Goal: Information Seeking & Learning: Learn about a topic

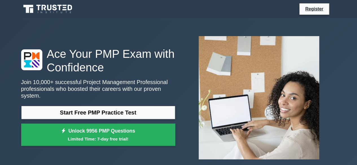
click at [108, 110] on link "Start Free PMP Practice Test" at bounding box center [98, 113] width 154 height 14
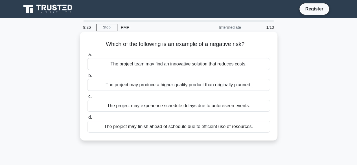
click at [138, 104] on div "The project may experience schedule delays due to unforeseen events." at bounding box center [178, 106] width 183 height 12
click at [87, 98] on input "c. The project may experience schedule delays due to unforeseen events." at bounding box center [87, 97] width 0 height 4
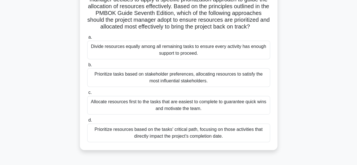
scroll to position [102, 0]
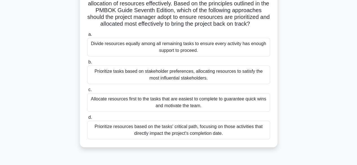
click at [192, 138] on div "Prioritize resources based on the tasks' critical path, focusing on those activ…" at bounding box center [178, 130] width 183 height 19
click at [87, 119] on input "d. Prioritize resources based on the tasks' critical path, focusing on those ac…" at bounding box center [87, 118] width 0 height 4
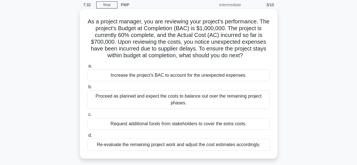
scroll to position [34, 0]
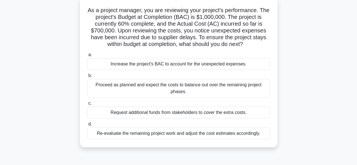
click at [188, 137] on div "Re-evaluate the remaining project work and adjust the cost estimates accordingl…" at bounding box center [178, 133] width 183 height 12
click at [87, 126] on input "d. Re-evaluate the remaining project work and adjust the cost estimates accordi…" at bounding box center [87, 124] width 0 height 4
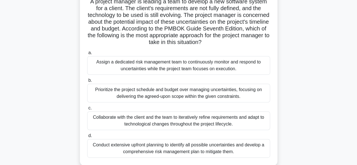
scroll to position [45, 0]
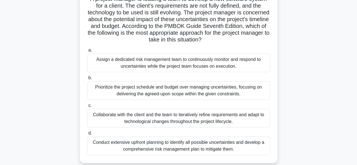
click at [186, 145] on div "Conduct extensive upfront planning to identify all possible uncertainties and d…" at bounding box center [178, 146] width 183 height 19
click at [87, 135] on input "d. Conduct extensive upfront planning to identify all possible uncertainties an…" at bounding box center [87, 133] width 0 height 4
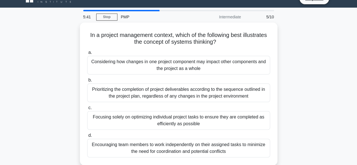
scroll to position [11, 0]
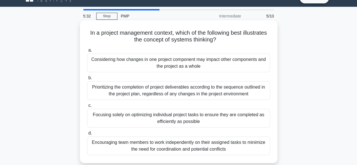
click at [179, 149] on div "Encouraging team members to work independently on their assigned tasks to minim…" at bounding box center [178, 146] width 183 height 19
click at [87, 135] on input "d. Encouraging team members to work independently on their assigned tasks to mi…" at bounding box center [87, 133] width 0 height 4
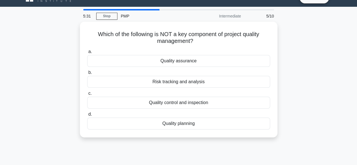
scroll to position [0, 0]
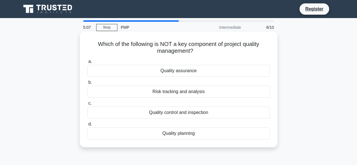
click at [184, 93] on div "Risk tracking and analysis" at bounding box center [178, 92] width 183 height 12
click at [87, 84] on input "b. Risk tracking and analysis" at bounding box center [87, 83] width 0 height 4
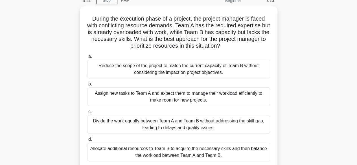
scroll to position [34, 0]
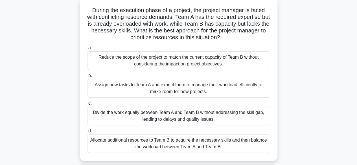
click at [213, 146] on div "Allocate additional resources to Team B to acquire the necessary skills and the…" at bounding box center [178, 143] width 183 height 19
click at [87, 133] on input "d. Allocate additional resources to Team B to acquire the necessary skills and …" at bounding box center [87, 131] width 0 height 4
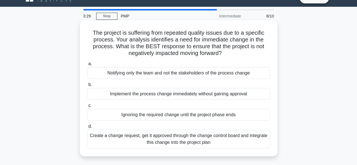
scroll to position [23, 0]
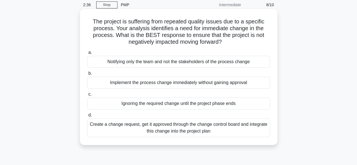
click at [197, 63] on div "Notifying only the team and not the stakeholders of the process change" at bounding box center [178, 62] width 183 height 12
click at [87, 54] on input "a. Notifying only the team and not the stakeholders of the process change" at bounding box center [87, 53] width 0 height 4
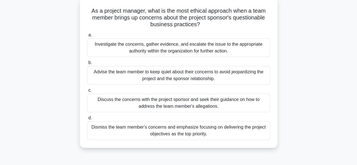
scroll to position [34, 0]
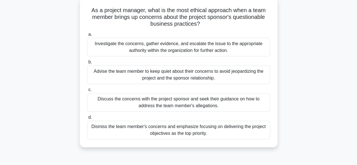
click at [160, 49] on div "Investigate the concerns, gather evidence, and escalate the issue to the approp…" at bounding box center [178, 47] width 183 height 19
click at [87, 36] on input "a. Investigate the concerns, gather evidence, and escalate the issue to the app…" at bounding box center [87, 35] width 0 height 4
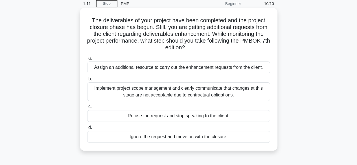
scroll to position [0, 0]
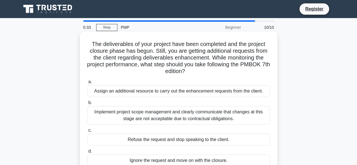
click at [172, 113] on div "Implement project scope management and clearly communicate that changes at this…" at bounding box center [178, 115] width 183 height 19
click at [87, 105] on input "b. Implement project scope management and clearly communicate that changes at t…" at bounding box center [87, 103] width 0 height 4
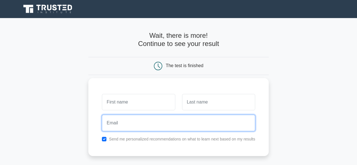
click at [161, 121] on input "email" at bounding box center [178, 123] width 153 height 16
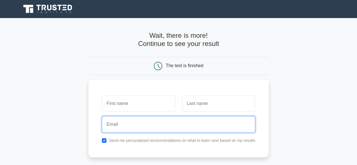
type input "laksheriff@gmail.com"
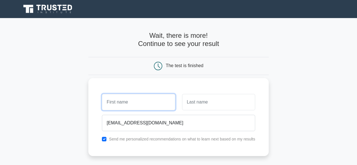
click at [119, 103] on input "text" at bounding box center [138, 102] width 73 height 16
type input "[PERSON_NAME]"
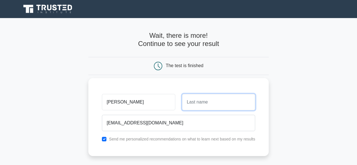
click at [206, 102] on input "text" at bounding box center [218, 102] width 73 height 16
type input "Sheriff"
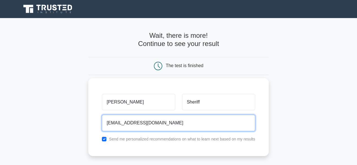
click at [223, 119] on input "laksheriff@gmail.com" at bounding box center [178, 123] width 153 height 16
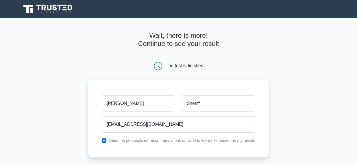
click at [189, 67] on div "The test is finished" at bounding box center [185, 65] width 38 height 5
click at [272, 136] on main "Wait, there is more! Continue to see your result The test is finished Abdul Kad…" at bounding box center [178, 119] width 357 height 203
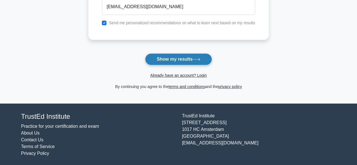
click at [188, 56] on button "Show my results" at bounding box center [178, 59] width 67 height 12
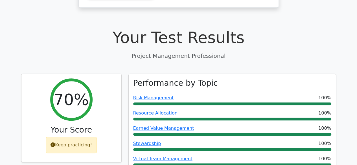
scroll to position [181, 0]
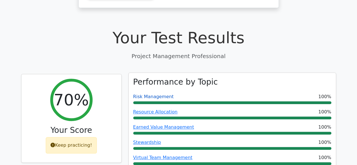
click at [159, 94] on link "Risk Management" at bounding box center [153, 96] width 41 height 5
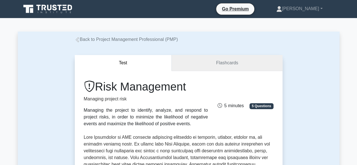
click at [188, 63] on link "Flashcards" at bounding box center [226, 63] width 111 height 16
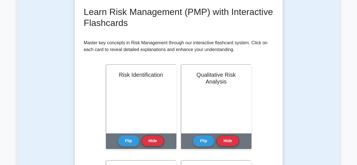
scroll to position [79, 0]
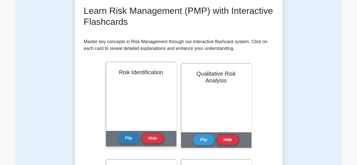
click at [129, 135] on button "Flip" at bounding box center [128, 138] width 21 height 11
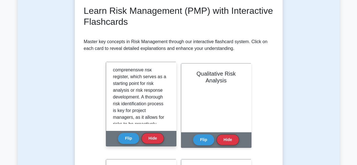
scroll to position [118, 0]
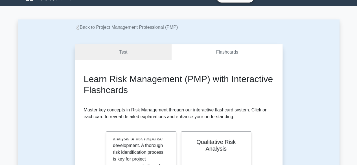
scroll to position [0, 0]
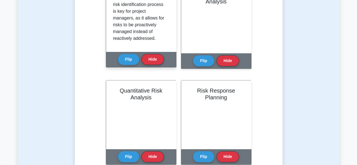
scroll to position [118, 0]
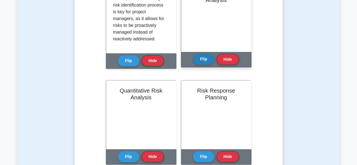
click at [204, 64] on button "Flip" at bounding box center [203, 59] width 21 height 11
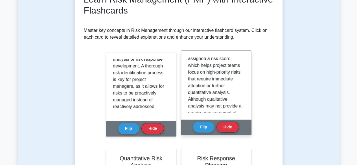
scroll to position [49, 0]
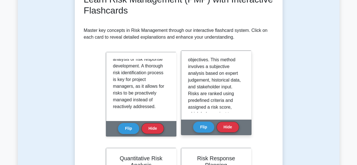
click at [241, 104] on div "Qualitative Risk Analysis is a method used in project risk management to priori…" at bounding box center [216, 85] width 56 height 55
